Goal: Information Seeking & Learning: Understand process/instructions

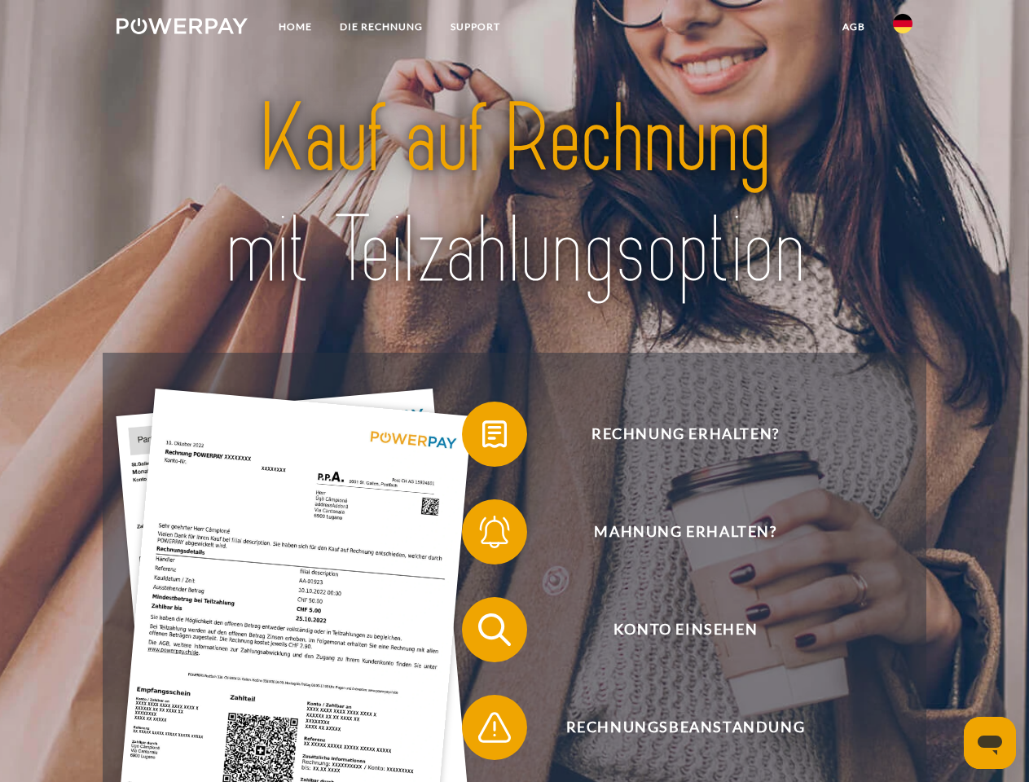
click at [182, 29] on img at bounding box center [181, 26] width 131 height 16
click at [902, 29] on img at bounding box center [903, 24] width 20 height 20
click at [853, 27] on link "agb" at bounding box center [853, 26] width 50 height 29
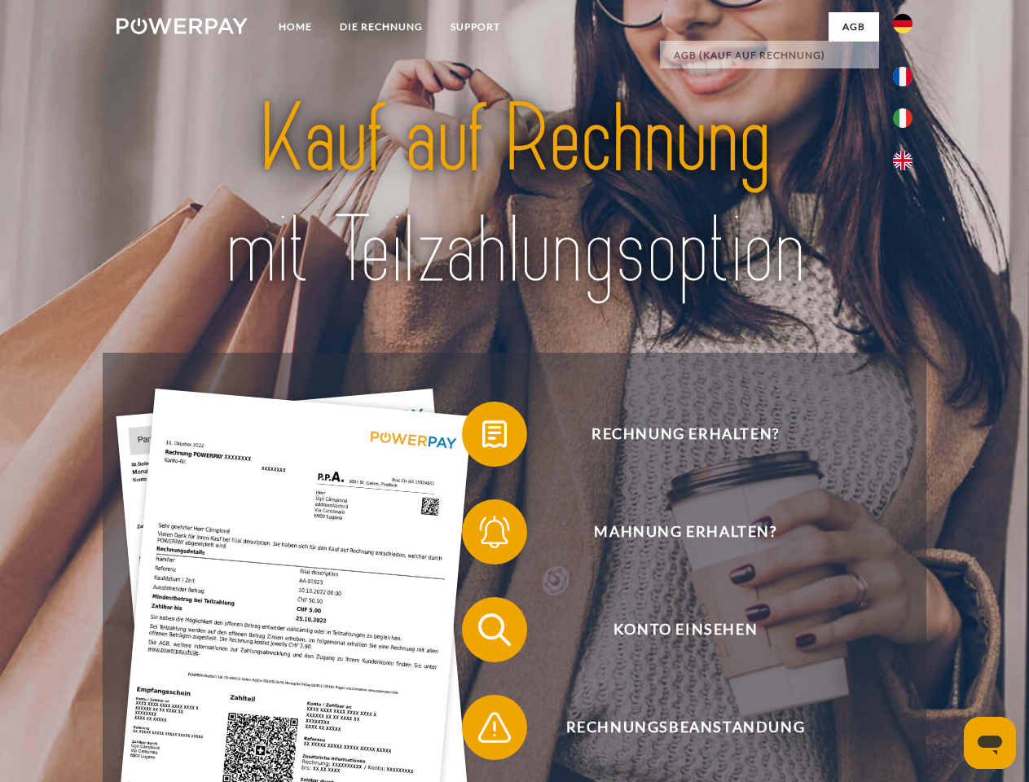
click at [482, 437] on span at bounding box center [469, 433] width 81 height 81
click at [482, 535] on span at bounding box center [469, 531] width 81 height 81
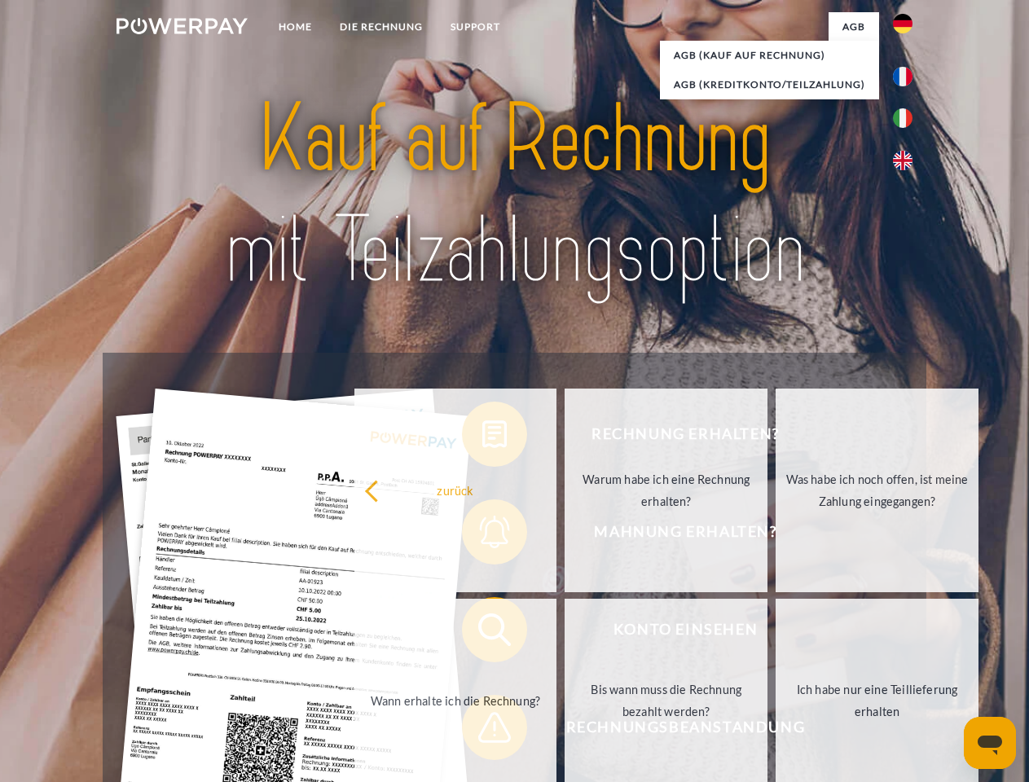
click at [564, 633] on link "Bis wann muss die Rechnung bezahlt werden?" at bounding box center [665, 701] width 203 height 204
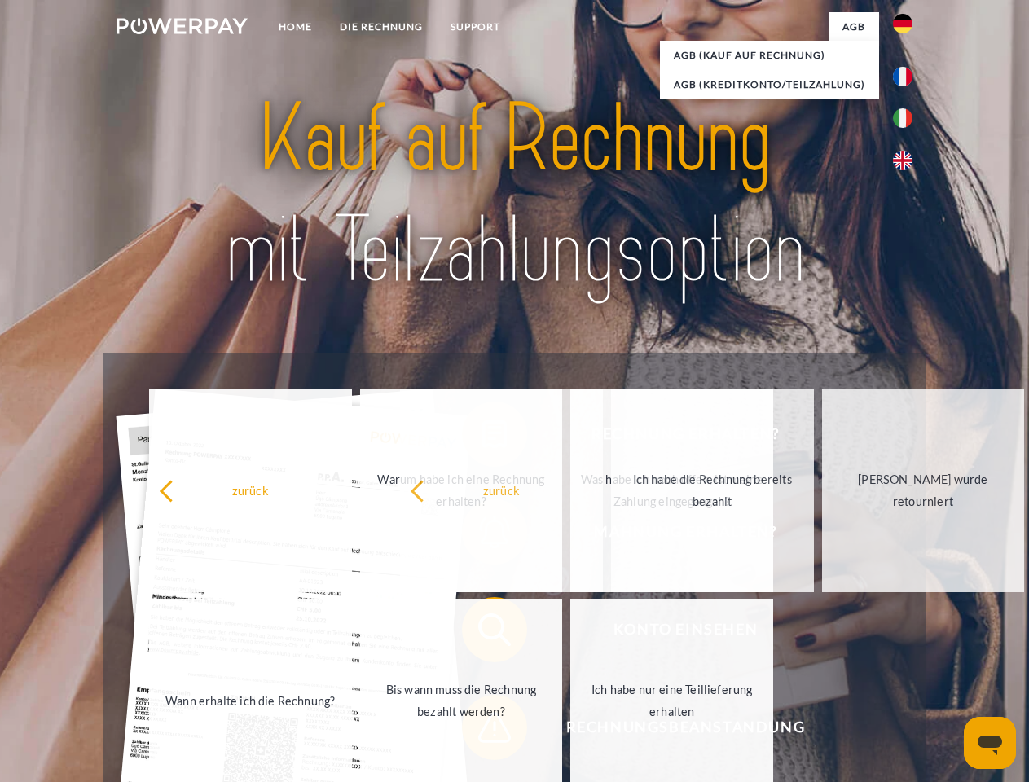
click at [482, 731] on span at bounding box center [469, 727] width 81 height 81
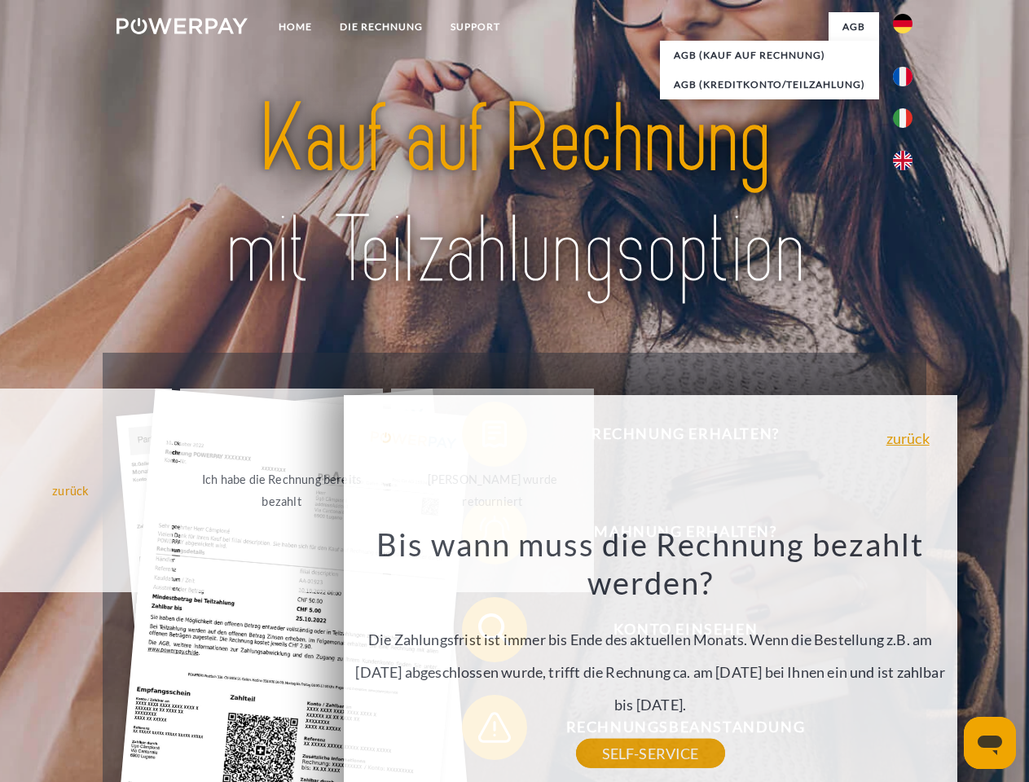
click at [990, 743] on icon "Messaging-Fenster öffnen" at bounding box center [989, 745] width 24 height 20
